Goal: Information Seeking & Learning: Learn about a topic

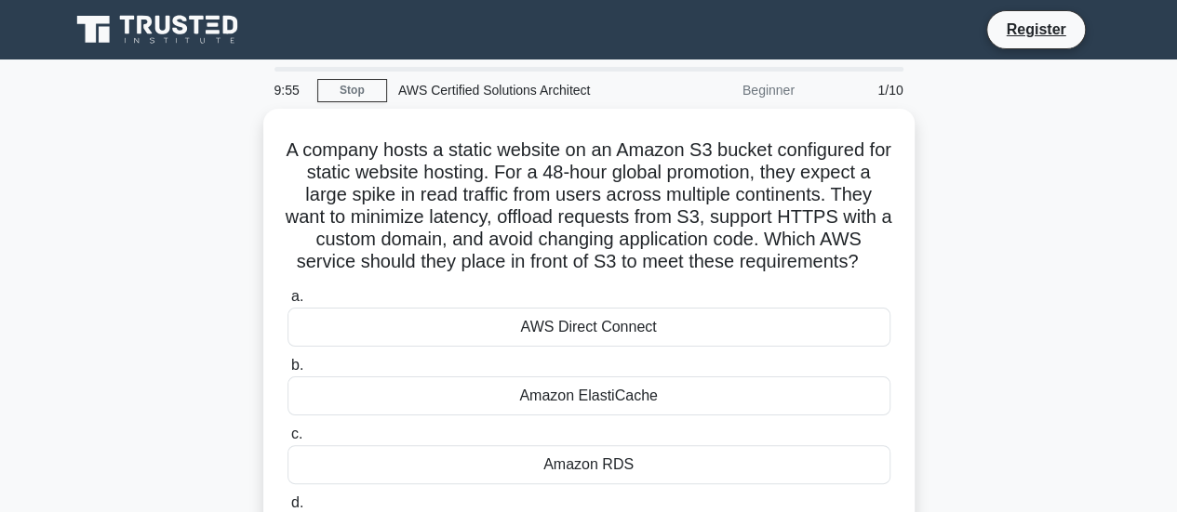
click at [153, 36] on icon at bounding box center [159, 29] width 179 height 35
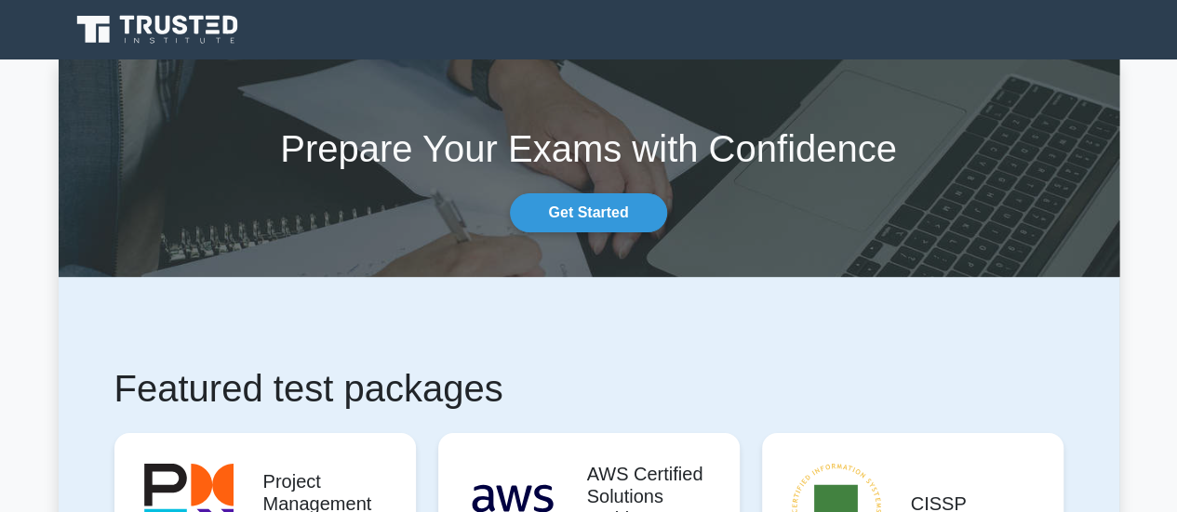
scroll to position [372, 0]
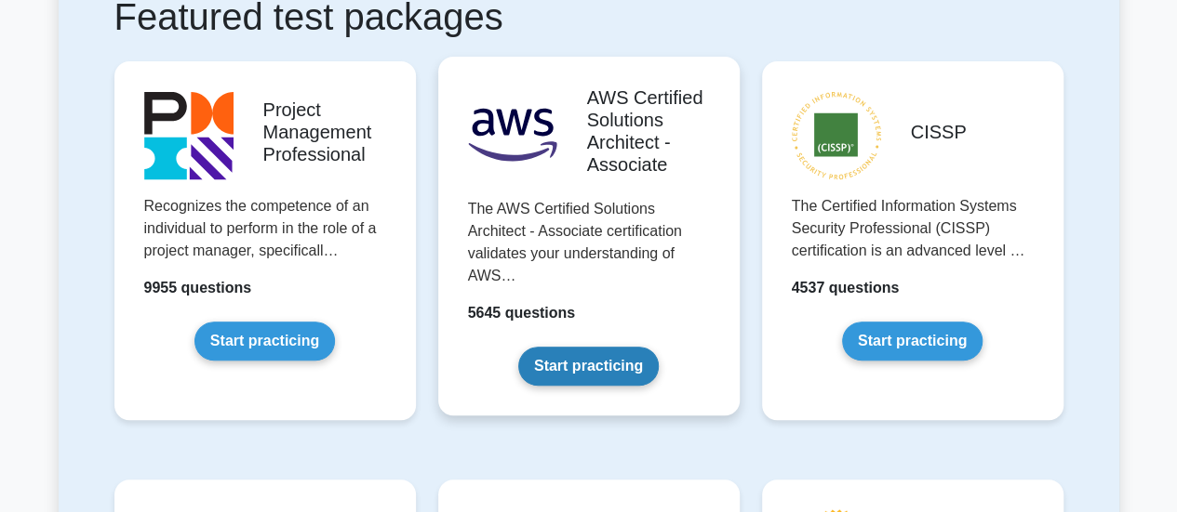
click at [557, 361] on link "Start practicing" at bounding box center [588, 366] width 140 height 39
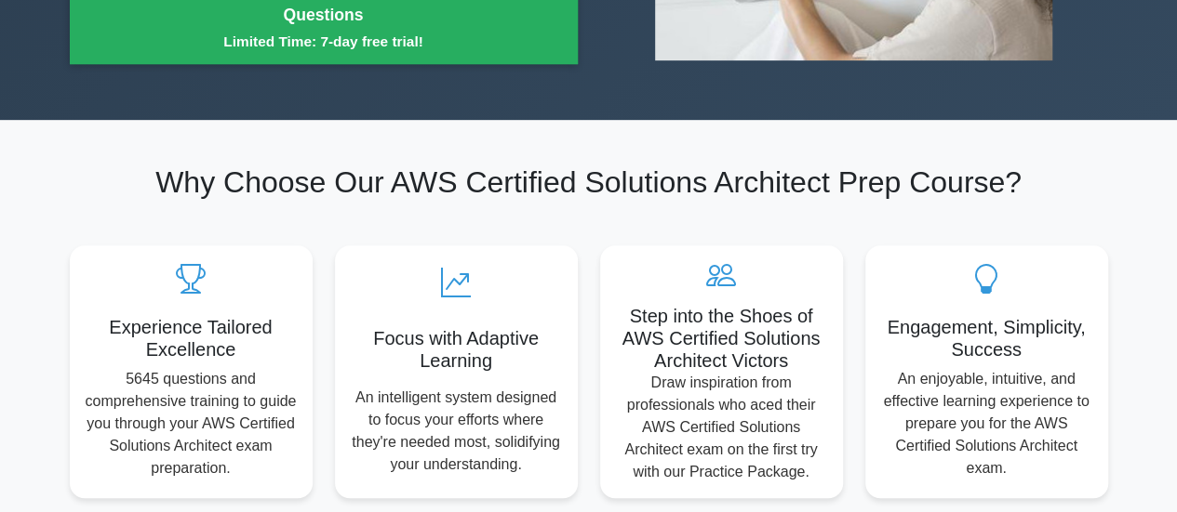
scroll to position [93, 0]
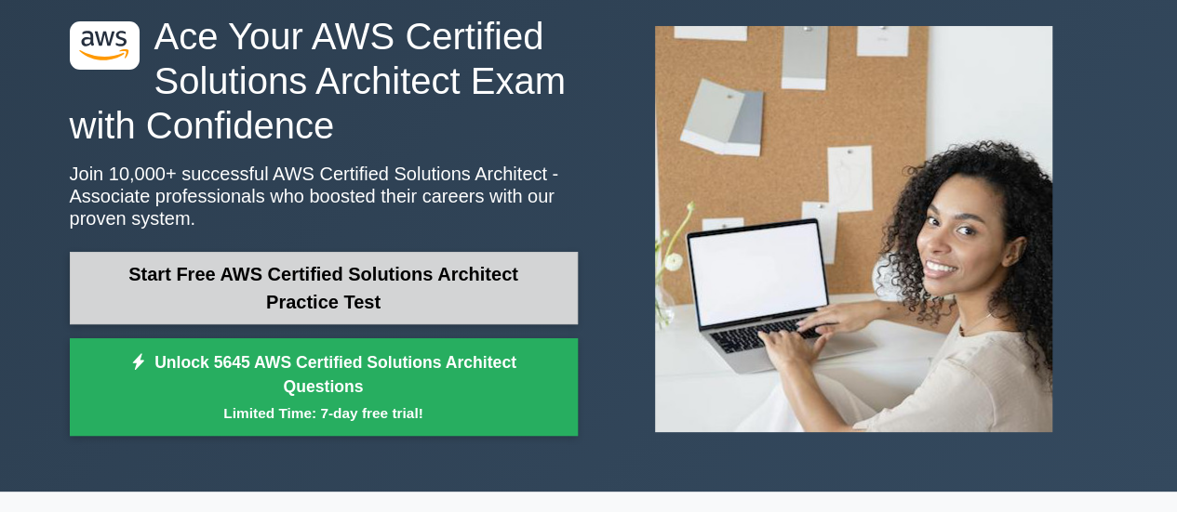
click at [484, 284] on link "Start Free AWS Certified Solutions Architect Practice Test" at bounding box center [324, 288] width 508 height 73
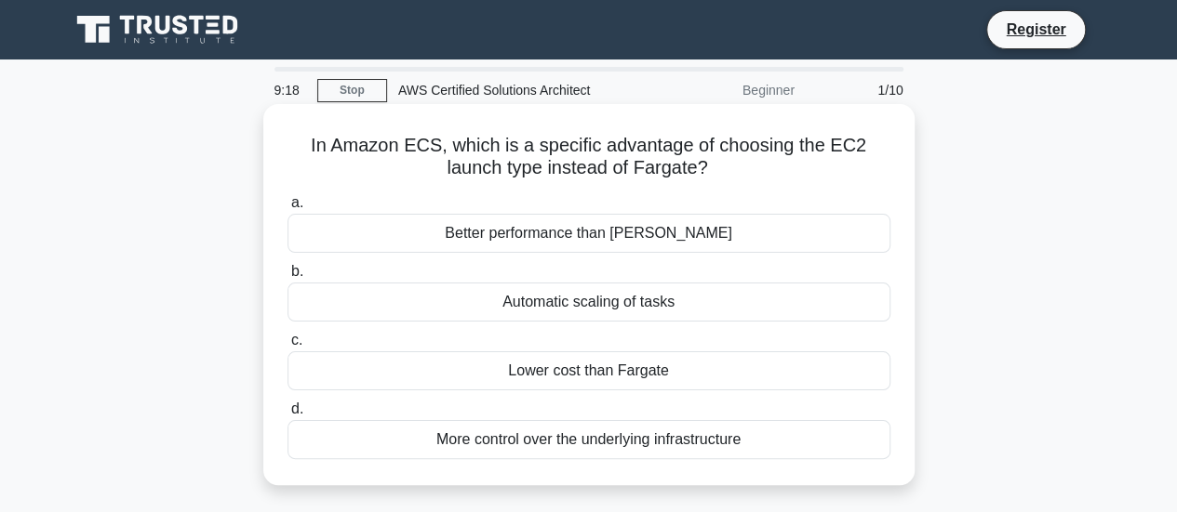
scroll to position [93, 0]
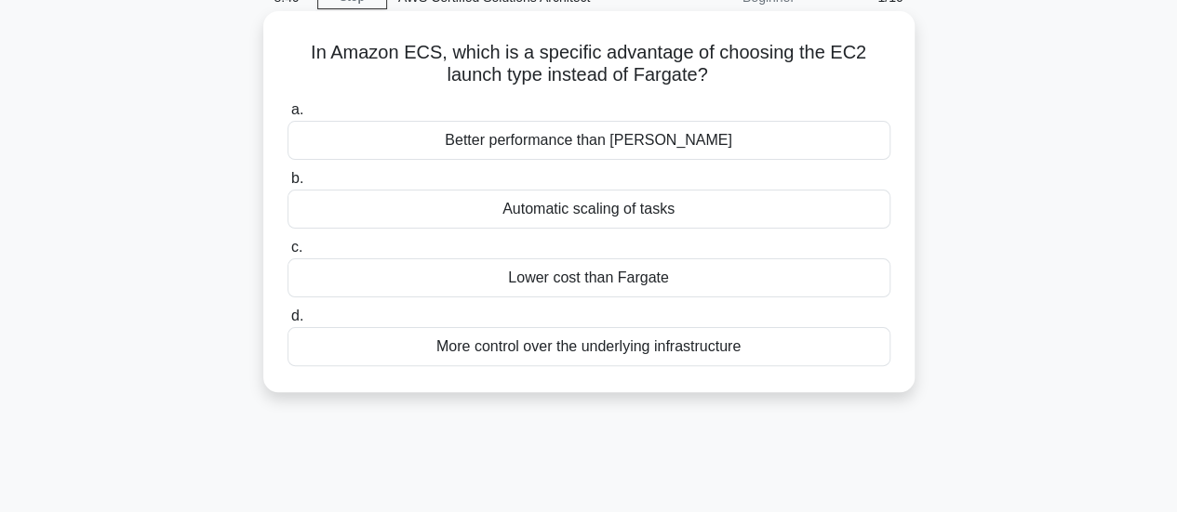
click at [644, 135] on div "Better performance than [PERSON_NAME]" at bounding box center [588, 140] width 603 height 39
click at [287, 116] on input "a. Better performance than [PERSON_NAME]" at bounding box center [287, 110] width 0 height 12
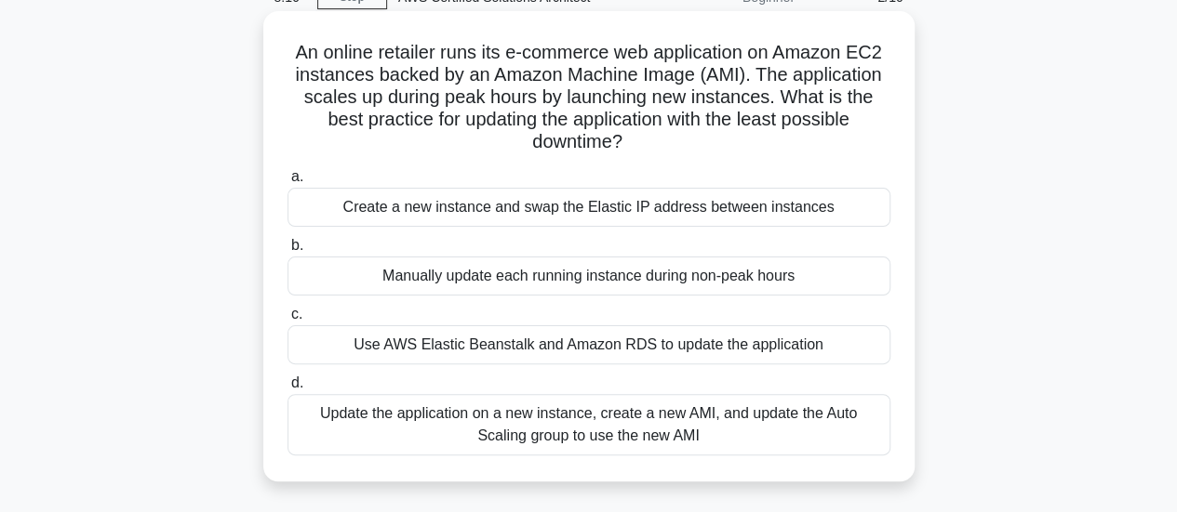
click at [554, 339] on div "Use AWS Elastic Beanstalk and Amazon RDS to update the application" at bounding box center [588, 345] width 603 height 39
click at [287, 321] on input "c. Use AWS Elastic Beanstalk and Amazon RDS to update the application" at bounding box center [287, 315] width 0 height 12
